Goal: Task Accomplishment & Management: Use online tool/utility

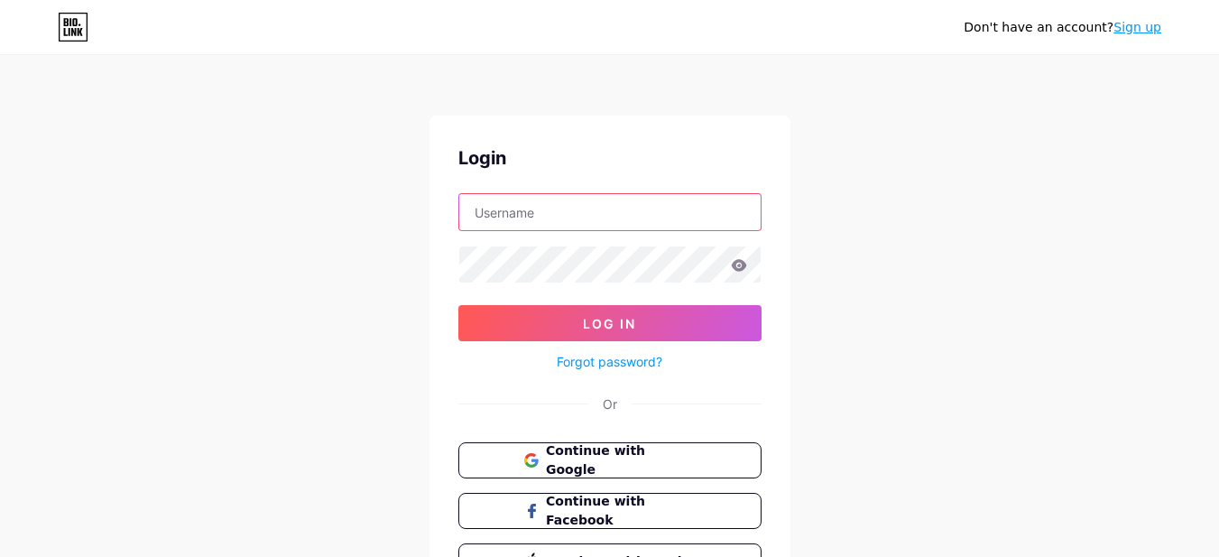
click at [560, 210] on input "text" at bounding box center [609, 212] width 301 height 36
paste input "positiveoutlook"
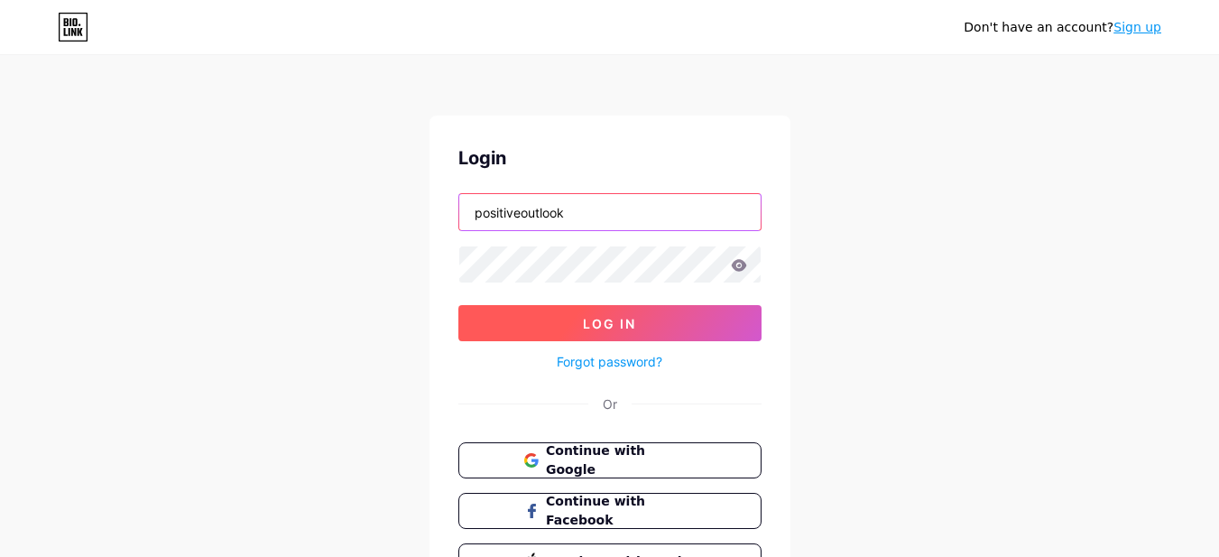
type input "positiveoutlook"
click at [586, 326] on span "Log In" at bounding box center [609, 323] width 53 height 15
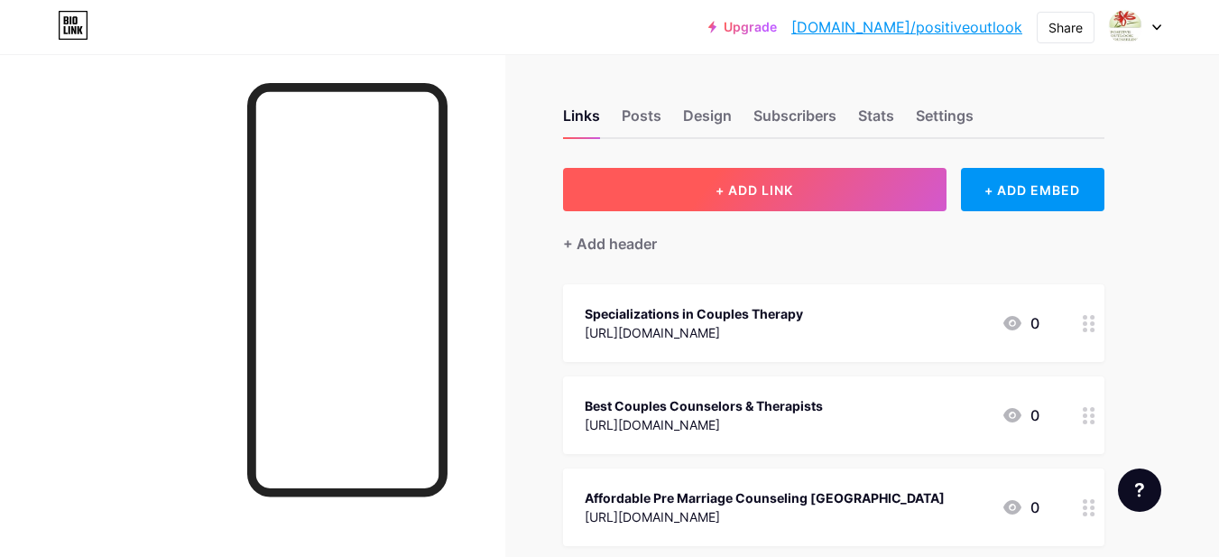
click at [736, 190] on span "+ ADD LINK" at bounding box center [754, 189] width 78 height 15
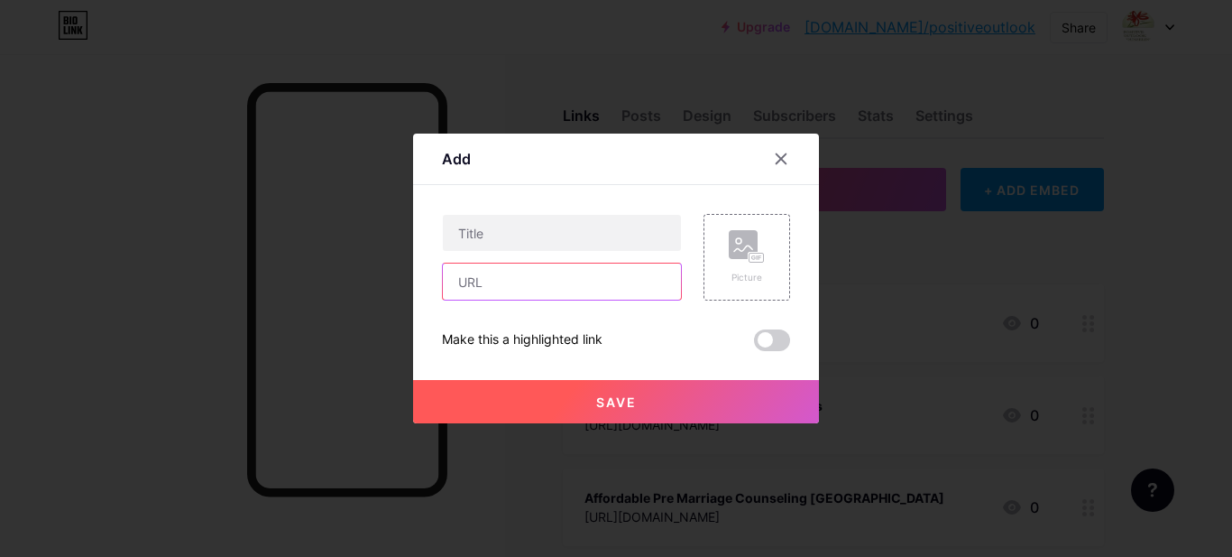
click at [526, 279] on input "text" at bounding box center [562, 281] width 238 height 36
paste input "[URL][DOMAIN_NAME][US_STATE]"
type input "[URL][DOMAIN_NAME][US_STATE]"
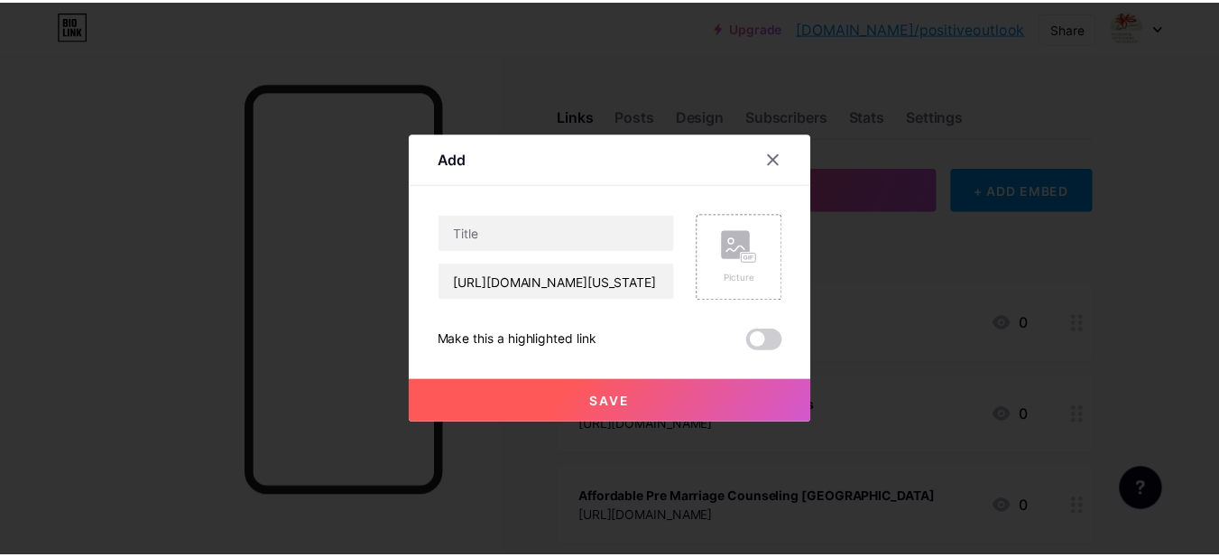
scroll to position [0, 0]
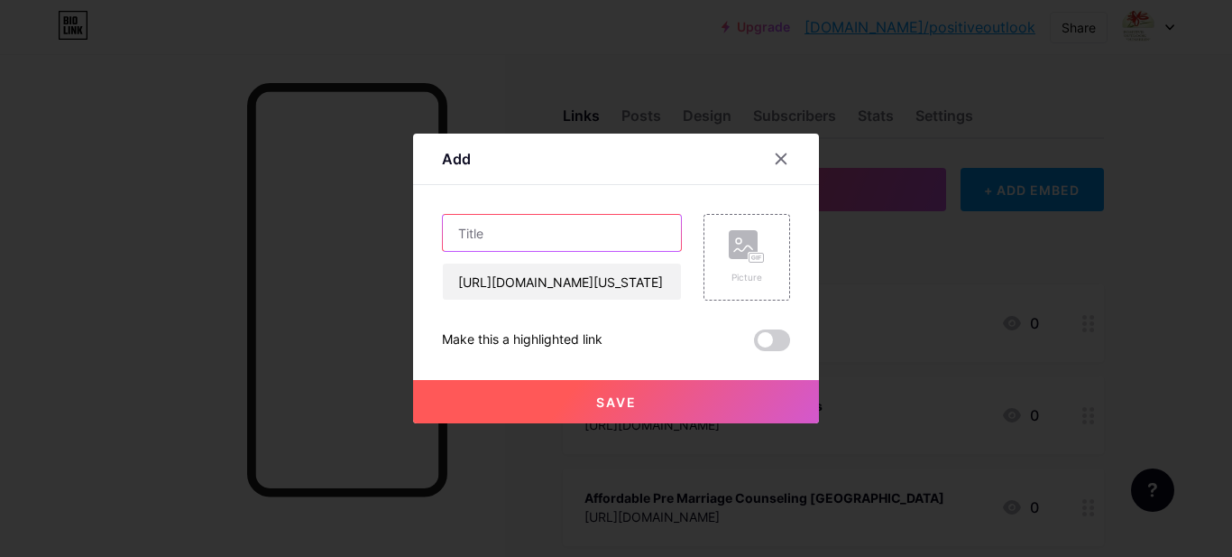
click at [531, 241] on input "text" at bounding box center [562, 233] width 238 height 36
paste input "Couples Counseling in [GEOGRAPHIC_DATA]"
type input "Couples Counseling in [GEOGRAPHIC_DATA]"
click at [579, 402] on button "Save" at bounding box center [616, 401] width 406 height 43
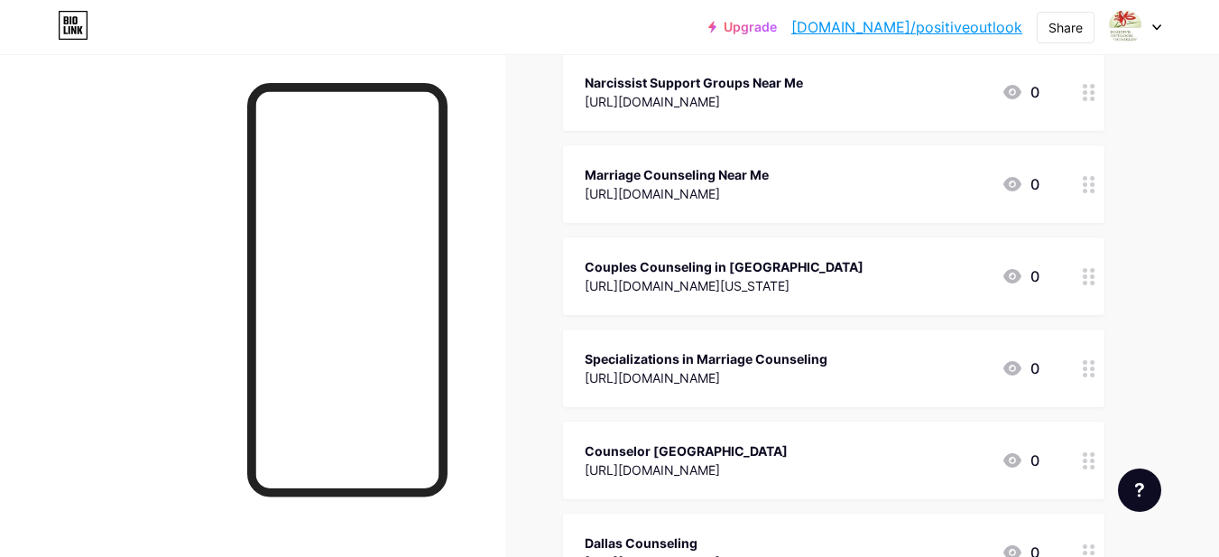
scroll to position [509, 0]
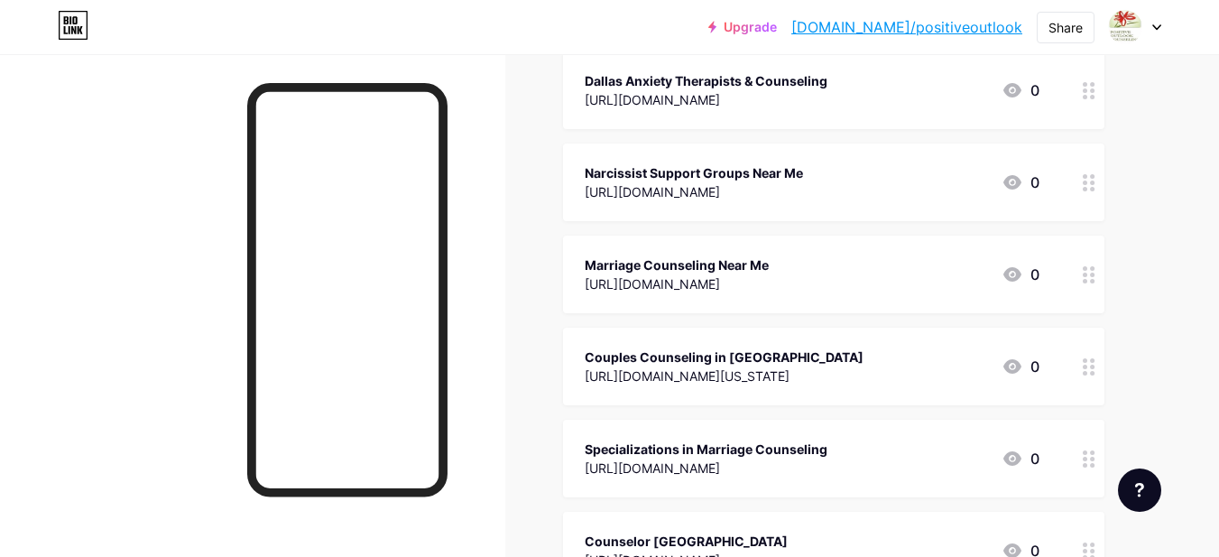
click at [986, 31] on link "[DOMAIN_NAME]/positiveoutlook" at bounding box center [906, 27] width 231 height 22
click at [1057, 23] on div "Share" at bounding box center [1065, 27] width 34 height 19
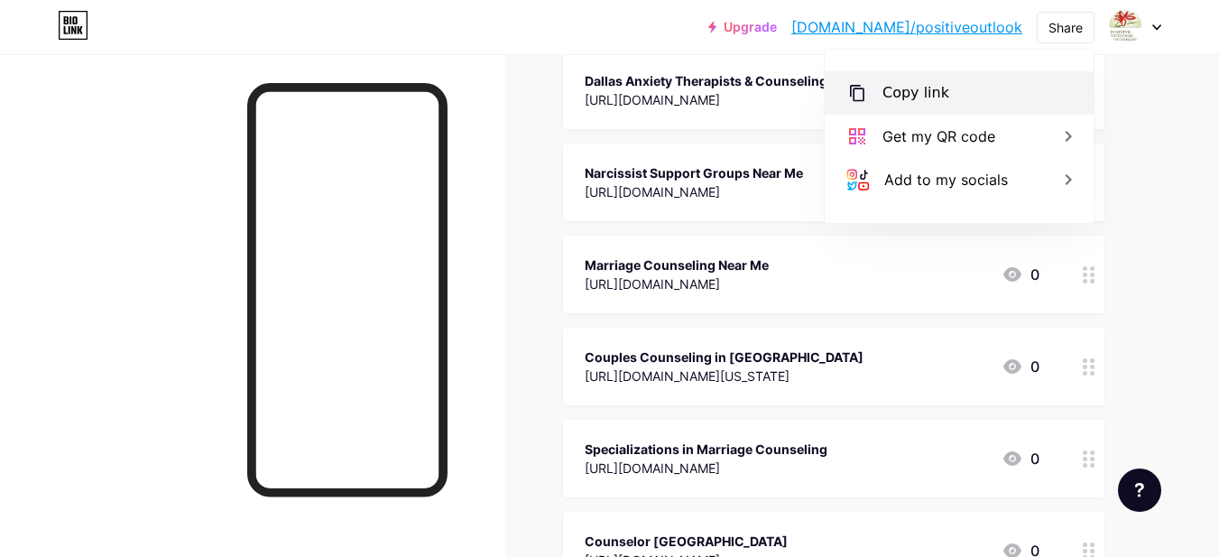
click at [930, 82] on div "Copy link" at bounding box center [915, 93] width 67 height 22
